Goal: Task Accomplishment & Management: Manage account settings

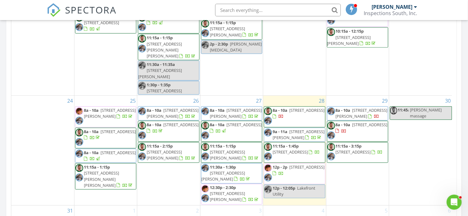
scroll to position [342, 0]
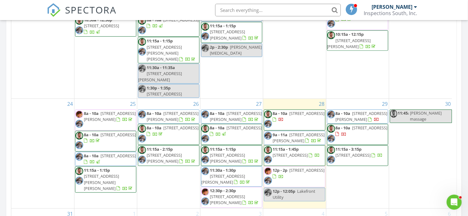
click at [352, 129] on span "2315 Blackjack Rd, Trussville 35173" at bounding box center [369, 128] width 35 height 6
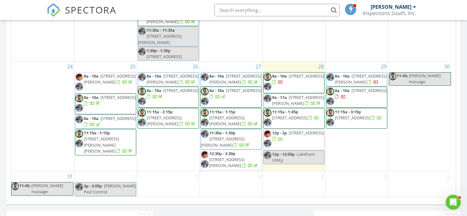
scroll to position [373, 0]
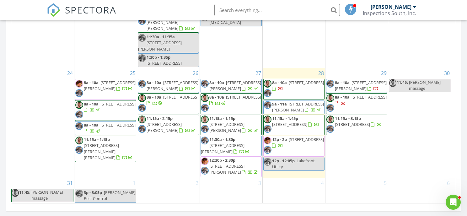
click at [365, 121] on span "319 Easton Cir, Mountain Brook 35223" at bounding box center [352, 124] width 35 height 6
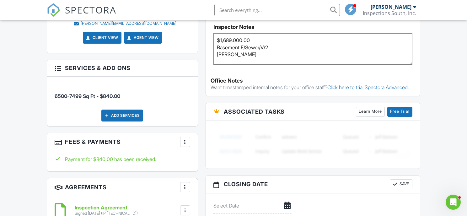
click at [328, 55] on textarea "$1,689,000.00 Basement F/Sewer/V/2 [PERSON_NAME]" at bounding box center [312, 48] width 199 height 31
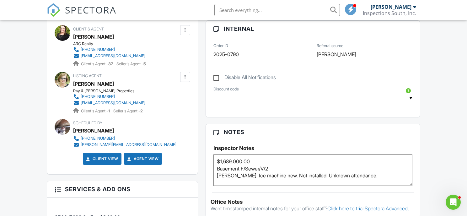
scroll to position [287, 0]
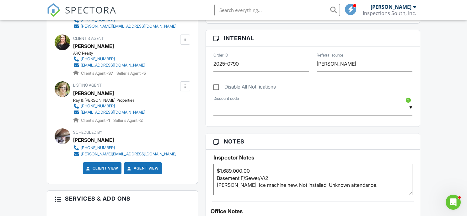
type textarea "$1,689,000.00 Basement F/Sewer/V/2 [PERSON_NAME]. Ice machine new. Not installe…"
click at [284, 63] on input "2025-0790" at bounding box center [261, 63] width 96 height 15
click at [101, 12] on span "SPECTORA" at bounding box center [90, 9] width 51 height 13
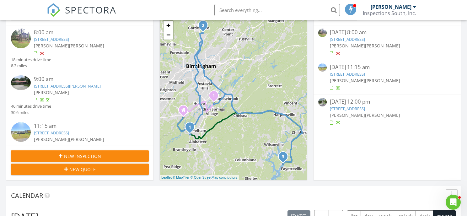
scroll to position [92, 0]
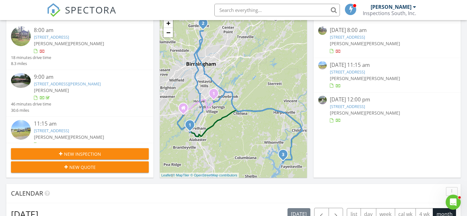
click at [66, 83] on link "[STREET_ADDRESS][PERSON_NAME]" at bounding box center [67, 84] width 67 height 6
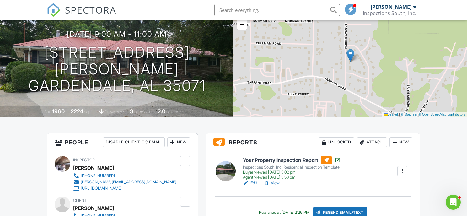
click at [272, 162] on h6 "Your Property Inspection Report" at bounding box center [292, 160] width 98 height 8
